Goal: Transaction & Acquisition: Purchase product/service

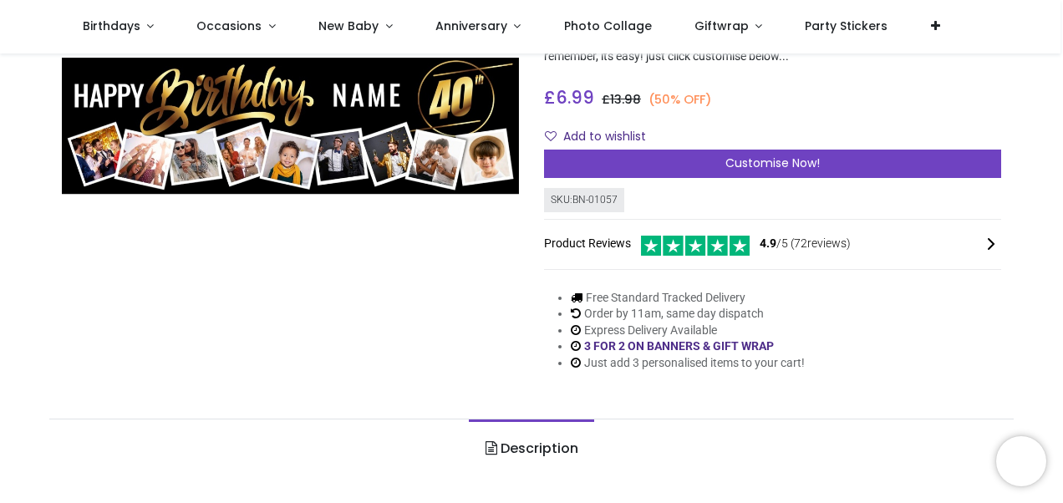
scroll to position [167, 0]
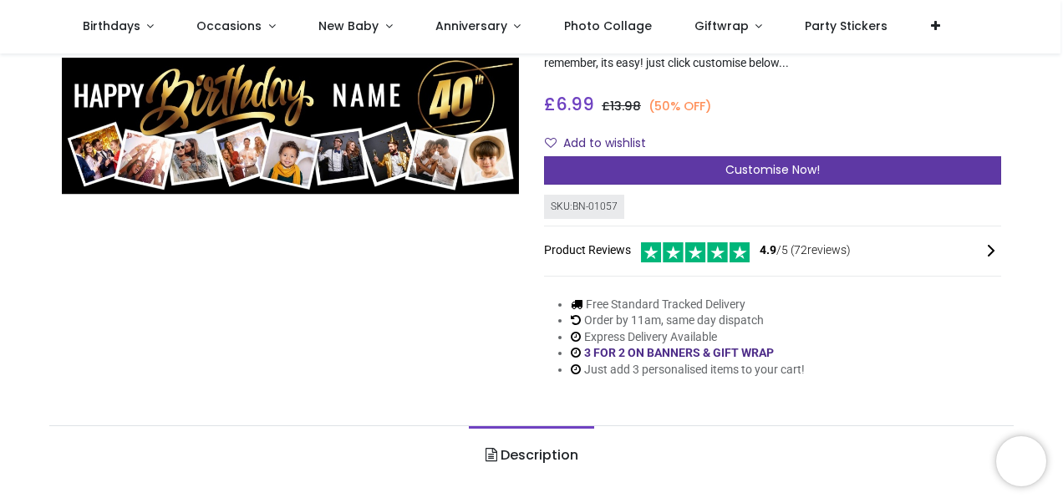
click at [775, 165] on span "Customise Now!" at bounding box center [772, 169] width 94 height 17
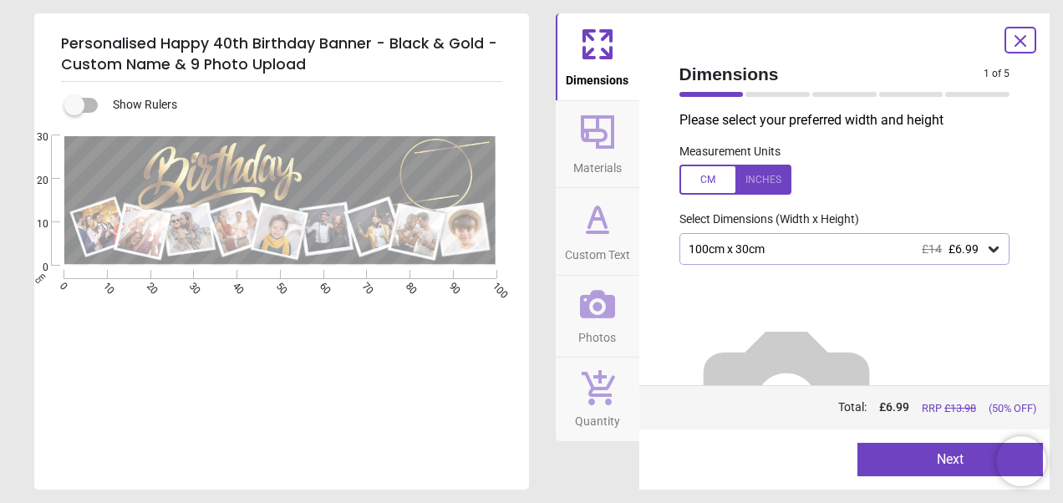
click at [989, 249] on icon at bounding box center [994, 250] width 10 height 6
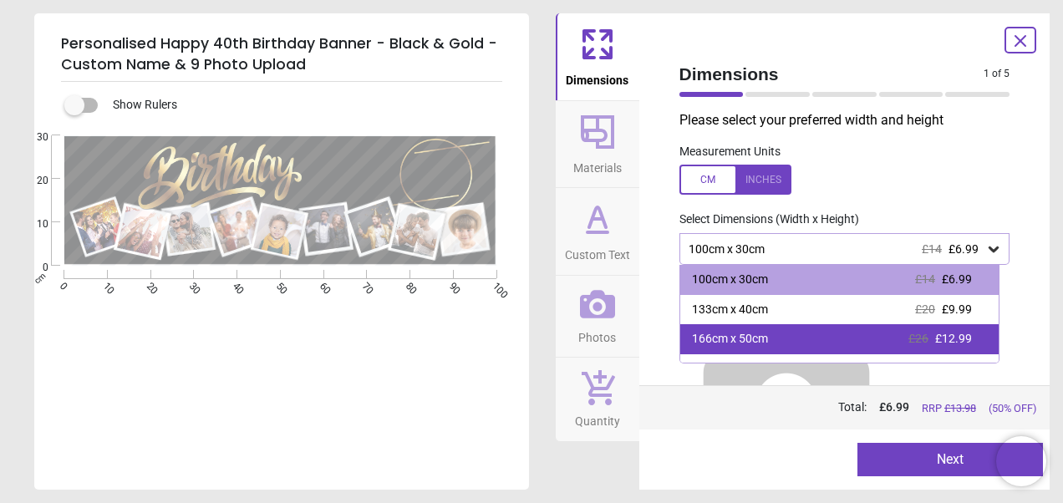
click at [924, 330] on div "166cm x 50cm £26 £12.99" at bounding box center [839, 339] width 319 height 30
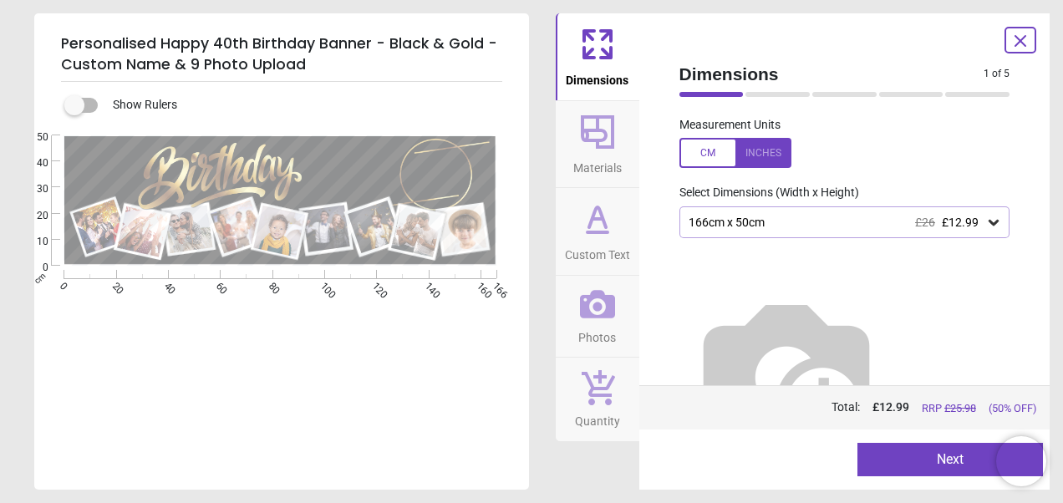
scroll to position [53, 0]
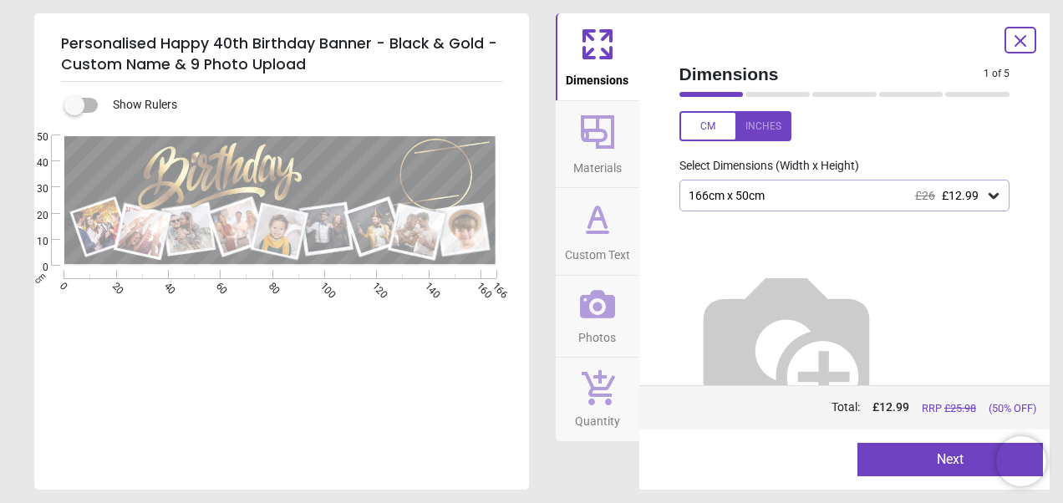
click at [954, 453] on button "Next" at bounding box center [950, 459] width 186 height 33
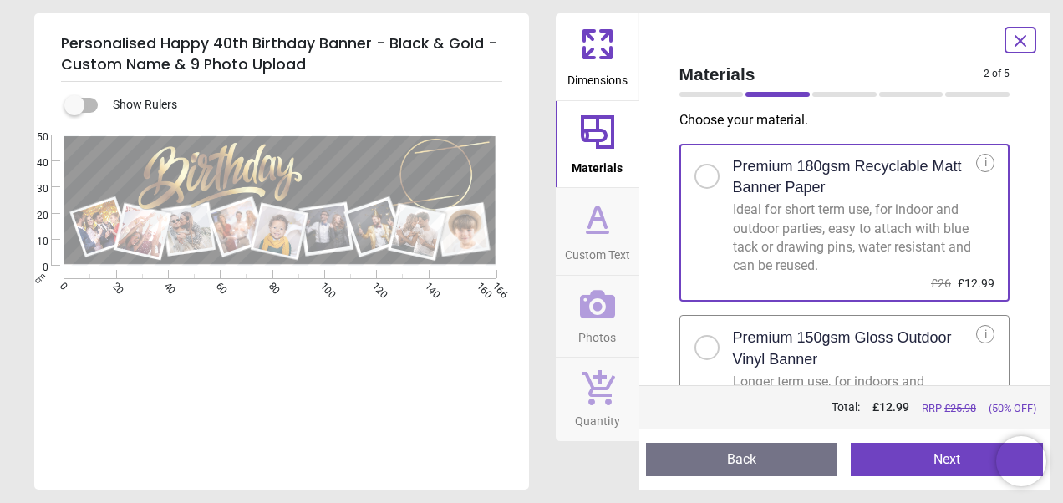
scroll to position [84, 0]
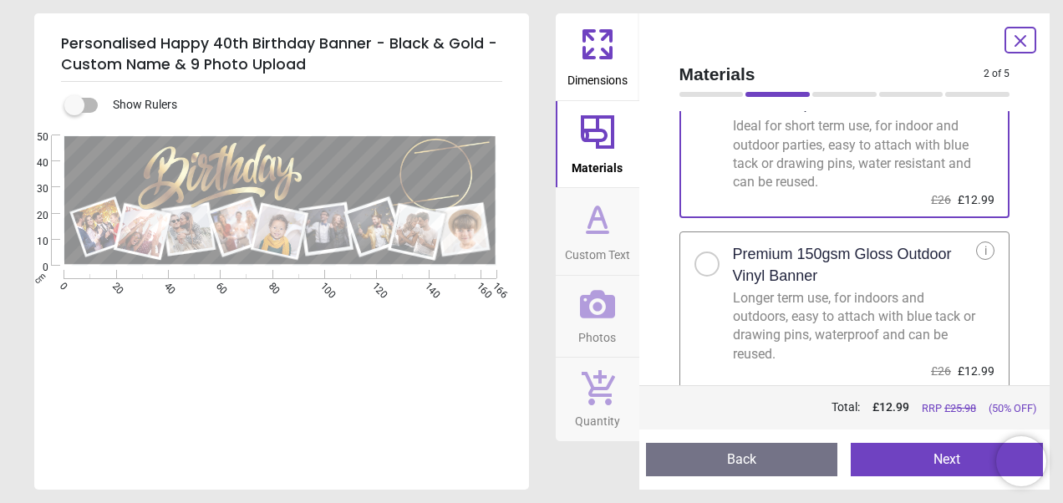
click at [603, 235] on icon at bounding box center [597, 219] width 40 height 40
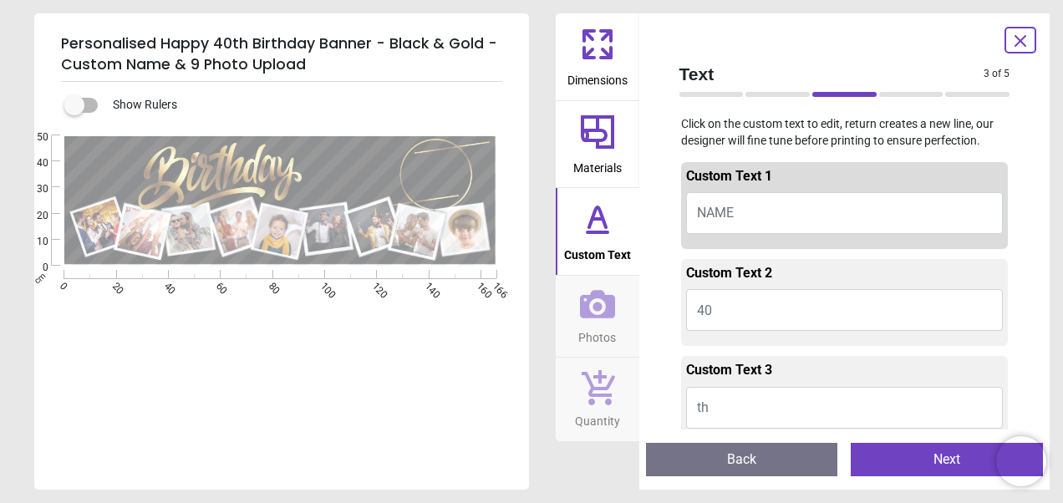
click at [780, 211] on button "NAME" at bounding box center [845, 213] width 318 height 42
click at [745, 211] on button "NAME" at bounding box center [845, 213] width 318 height 42
type textarea "****"
click at [725, 310] on button "40" at bounding box center [845, 310] width 318 height 42
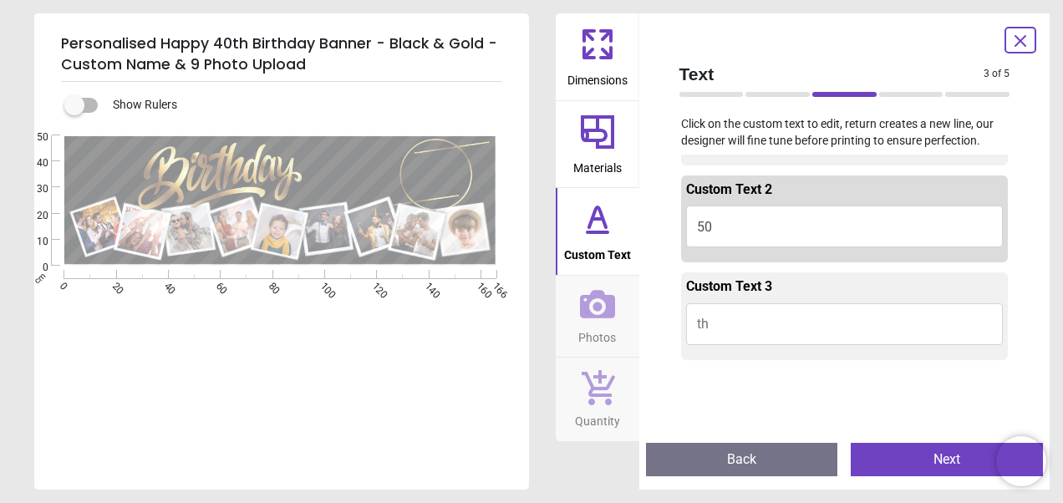
scroll to position [251, 0]
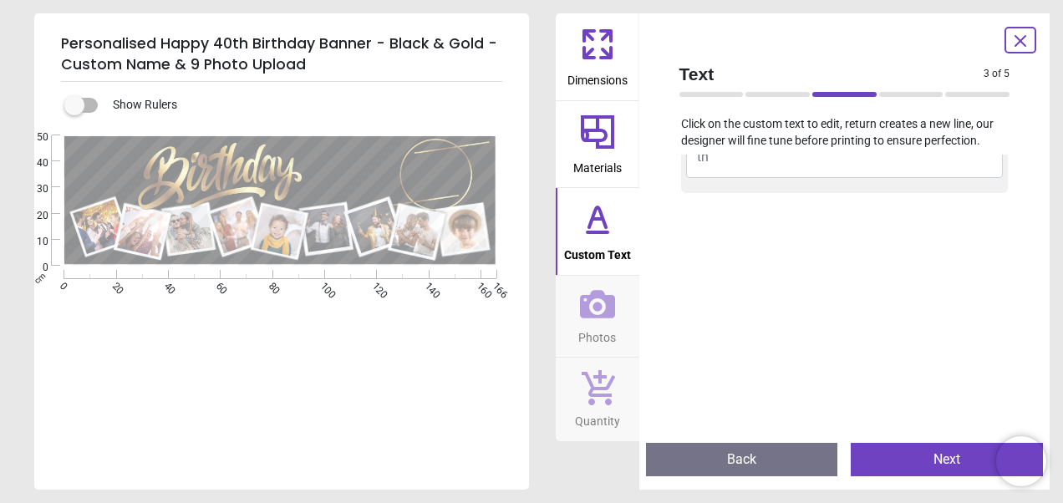
type textarea "**"
click at [931, 463] on button "Next" at bounding box center [947, 459] width 192 height 33
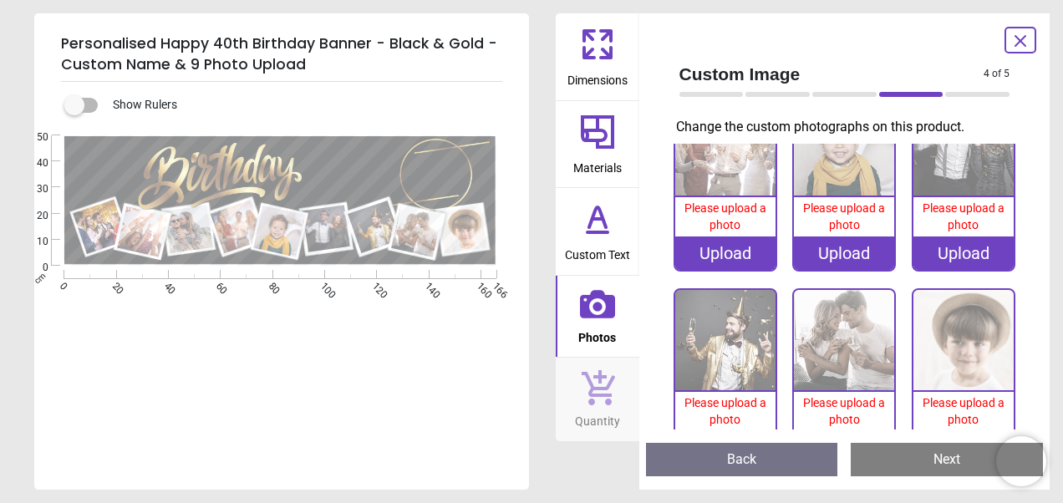
scroll to position [297, 0]
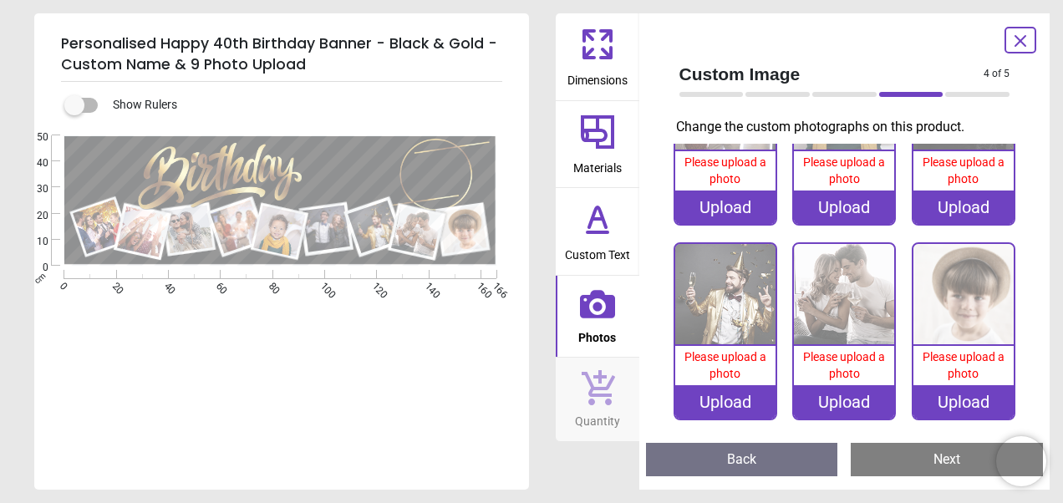
click at [933, 458] on button "Next" at bounding box center [947, 459] width 192 height 33
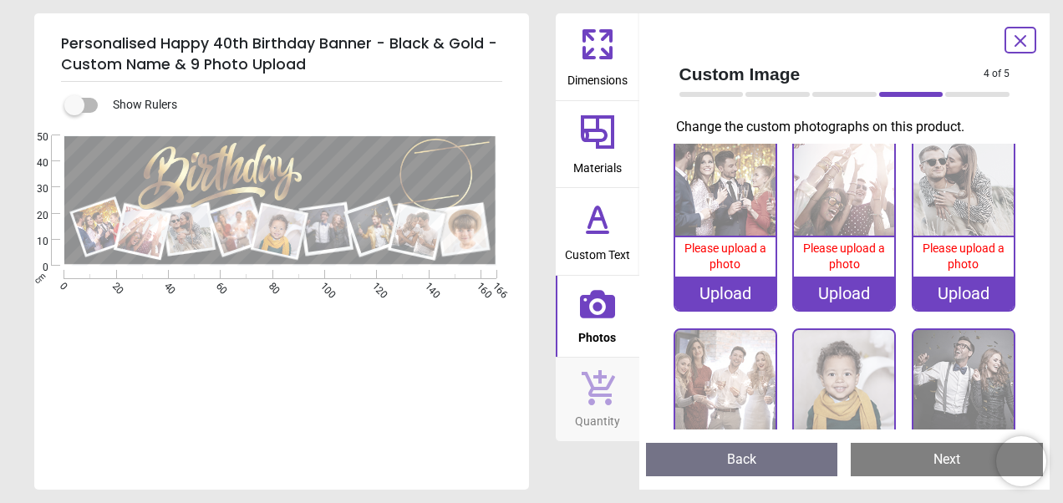
scroll to position [8, 0]
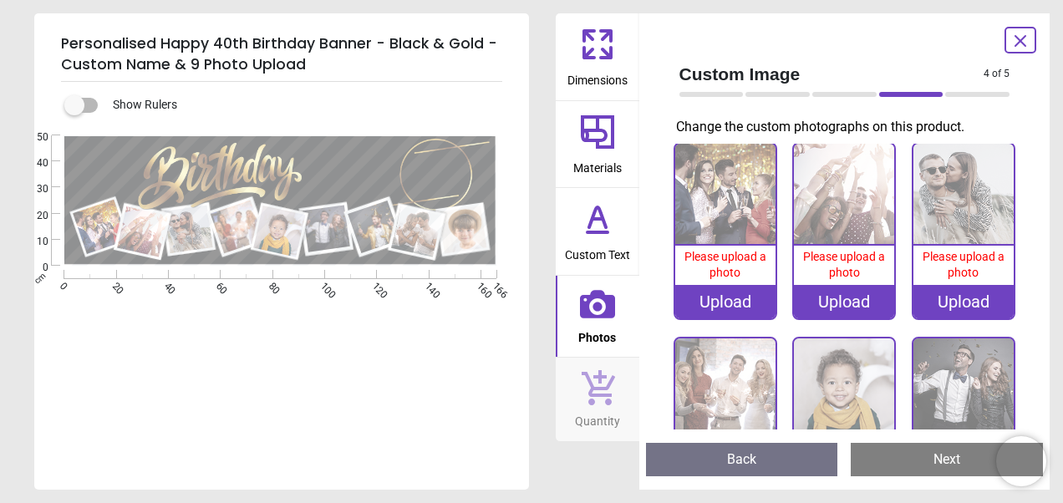
click at [735, 205] on img at bounding box center [725, 194] width 100 height 100
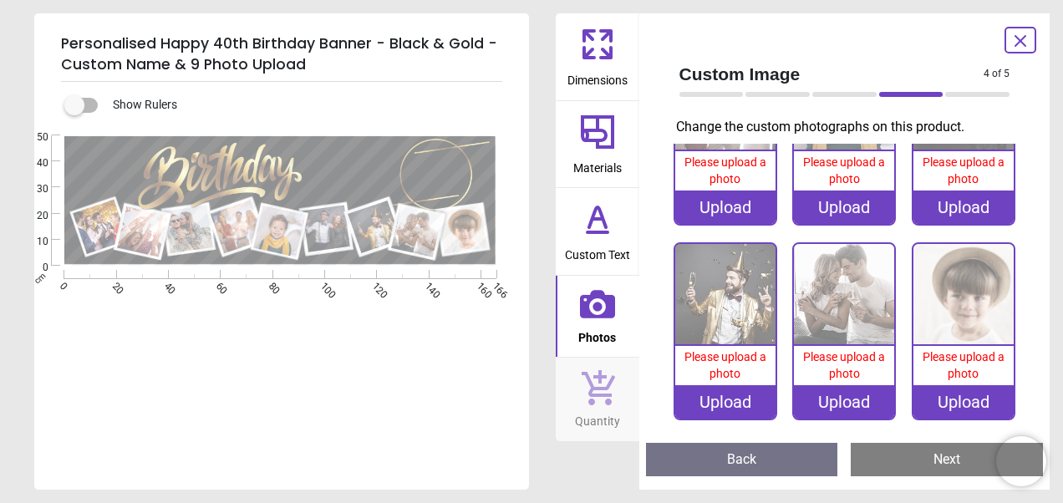
scroll to position [0, 0]
click at [914, 453] on button "Next" at bounding box center [947, 459] width 192 height 33
